Goal: Navigation & Orientation: Find specific page/section

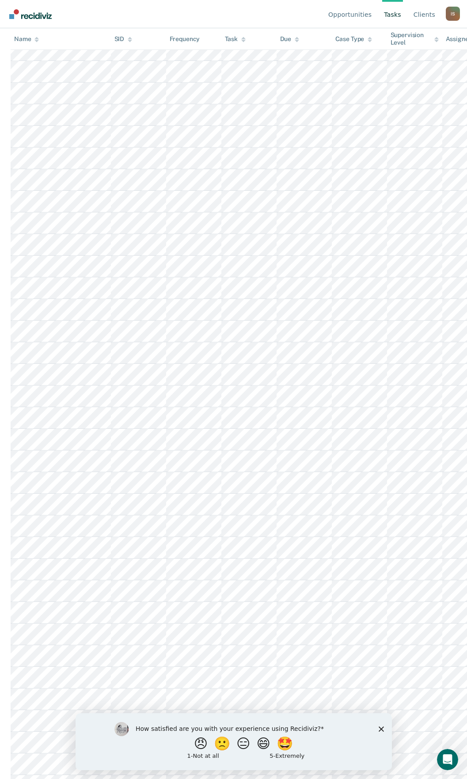
scroll to position [428, 0]
